Goal: Transaction & Acquisition: Purchase product/service

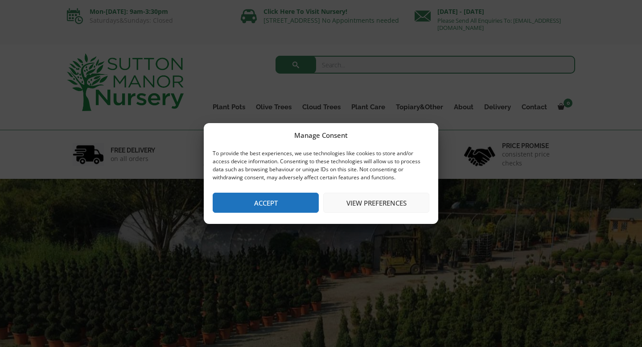
click at [298, 197] on button "Accept" at bounding box center [266, 203] width 106 height 20
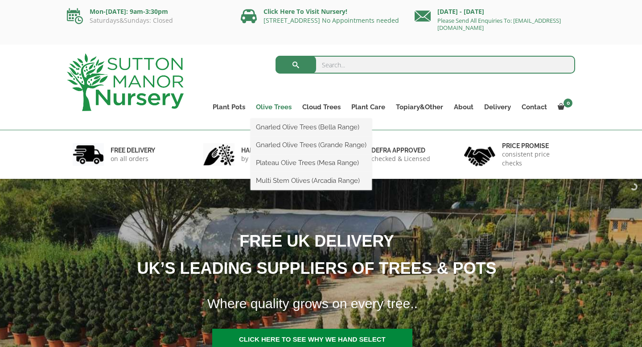
click at [284, 105] on link "Olive Trees" at bounding box center [274, 107] width 46 height 12
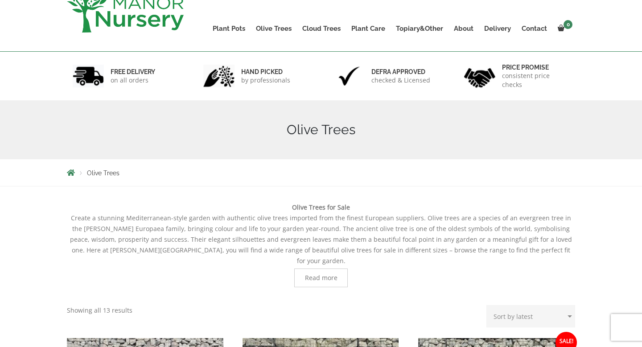
scroll to position [8, 0]
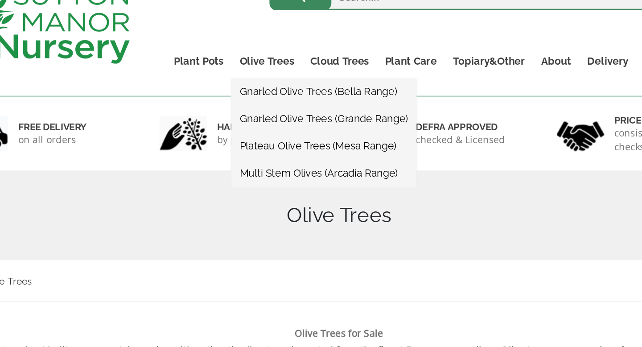
click at [305, 117] on link "Gnarled Olive Trees (Bella Range)" at bounding box center [311, 119] width 121 height 13
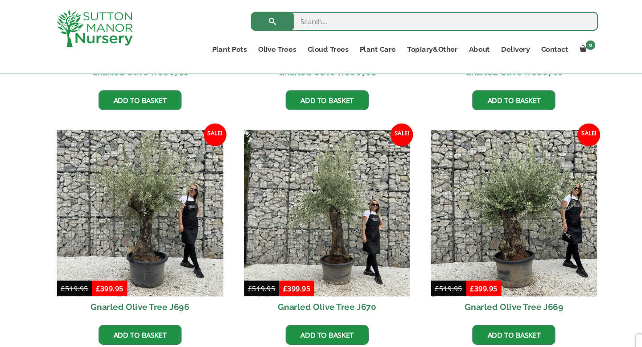
scroll to position [198, 0]
